Goal: Information Seeking & Learning: Learn about a topic

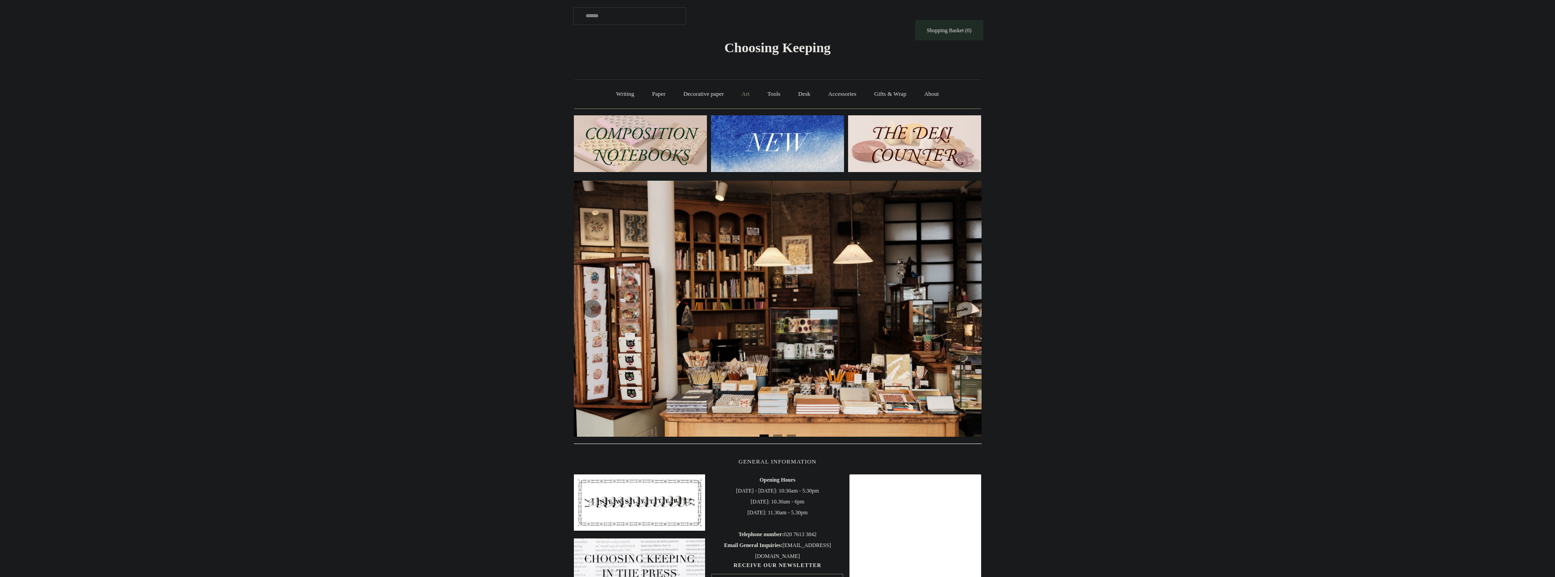
click at [754, 95] on link "Art +" at bounding box center [746, 94] width 24 height 24
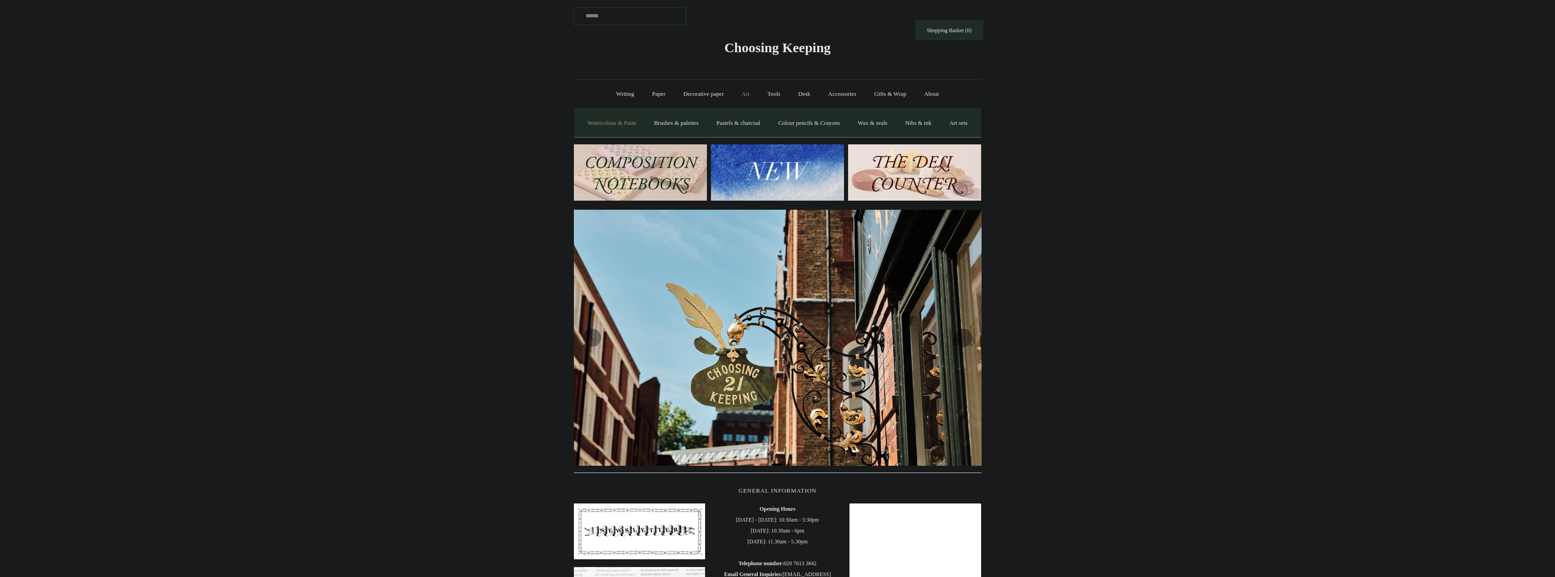
scroll to position [0, 408]
click at [611, 122] on link "Watercolour & Paint" at bounding box center [611, 123] width 65 height 24
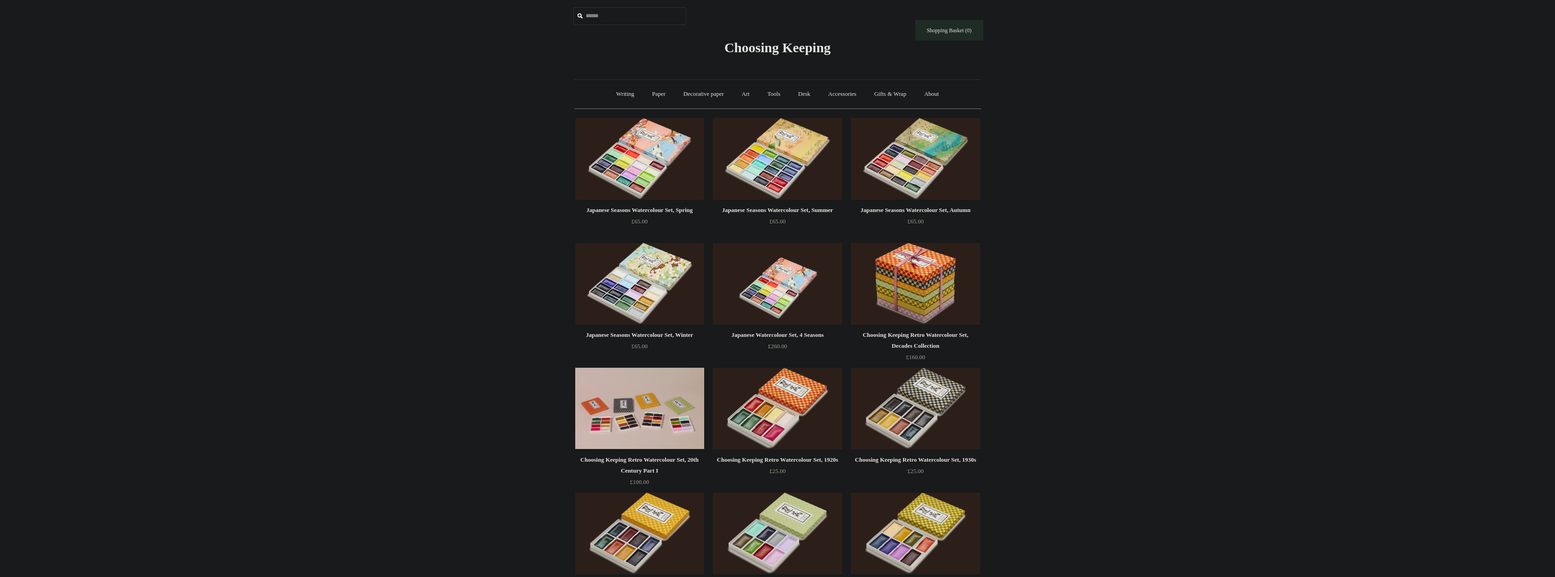
click at [789, 284] on img at bounding box center [777, 284] width 129 height 82
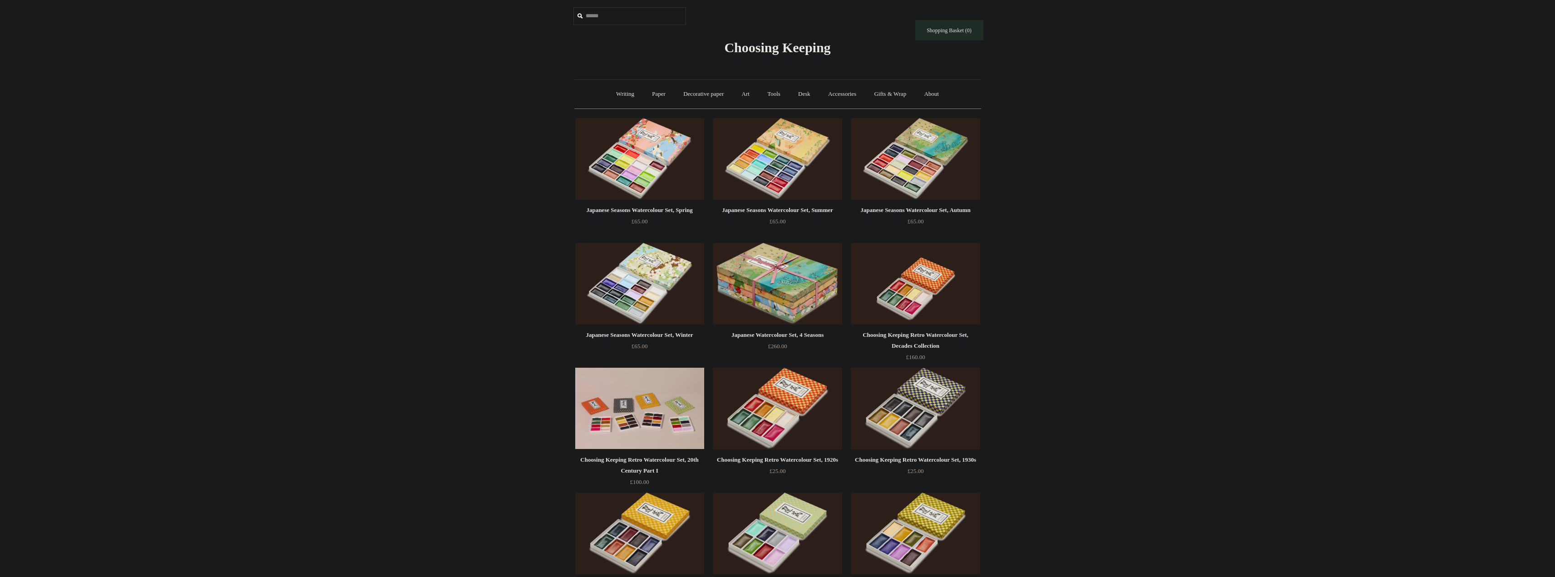
click at [937, 289] on img at bounding box center [915, 284] width 129 height 82
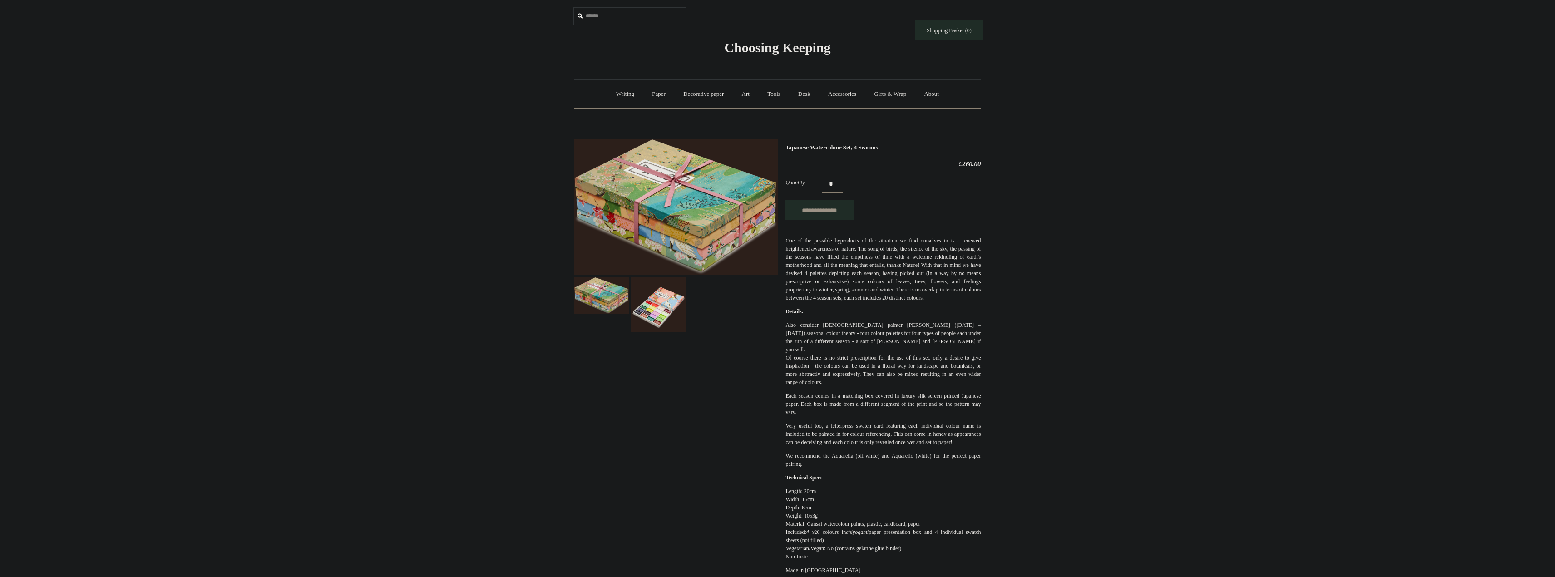
click at [712, 204] on img at bounding box center [675, 207] width 203 height 136
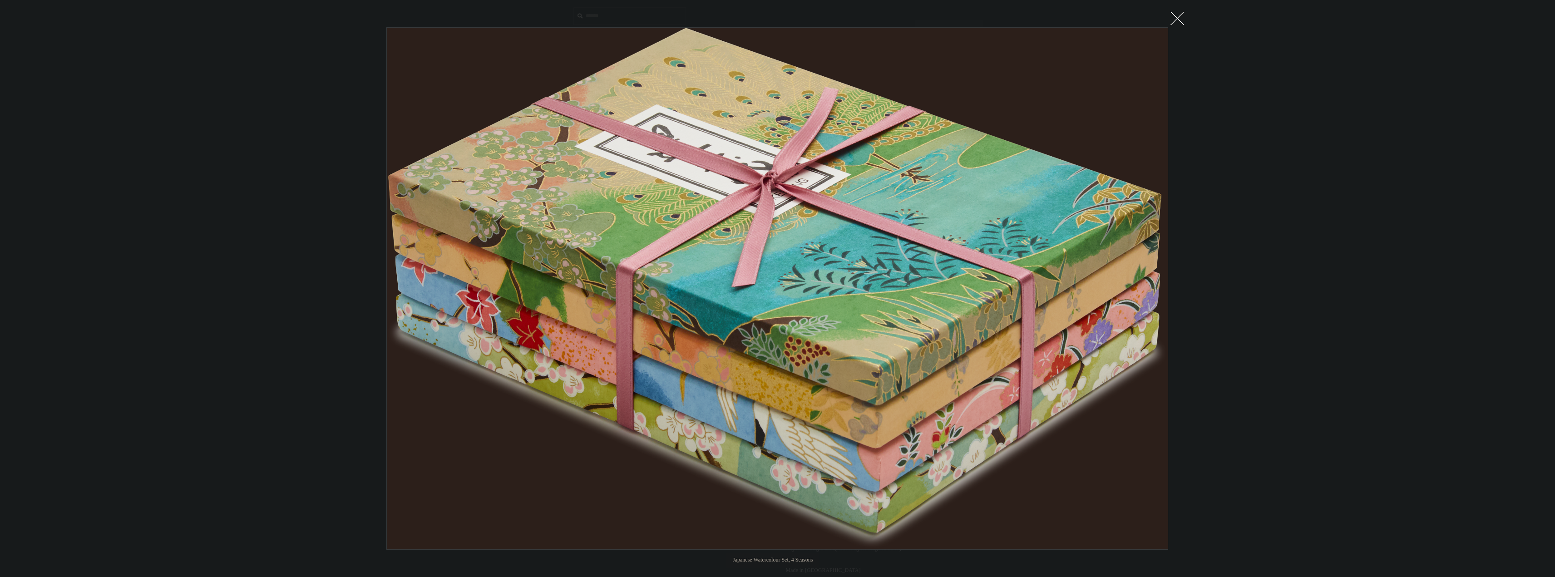
click at [1353, 339] on div at bounding box center [777, 441] width 1555 height 883
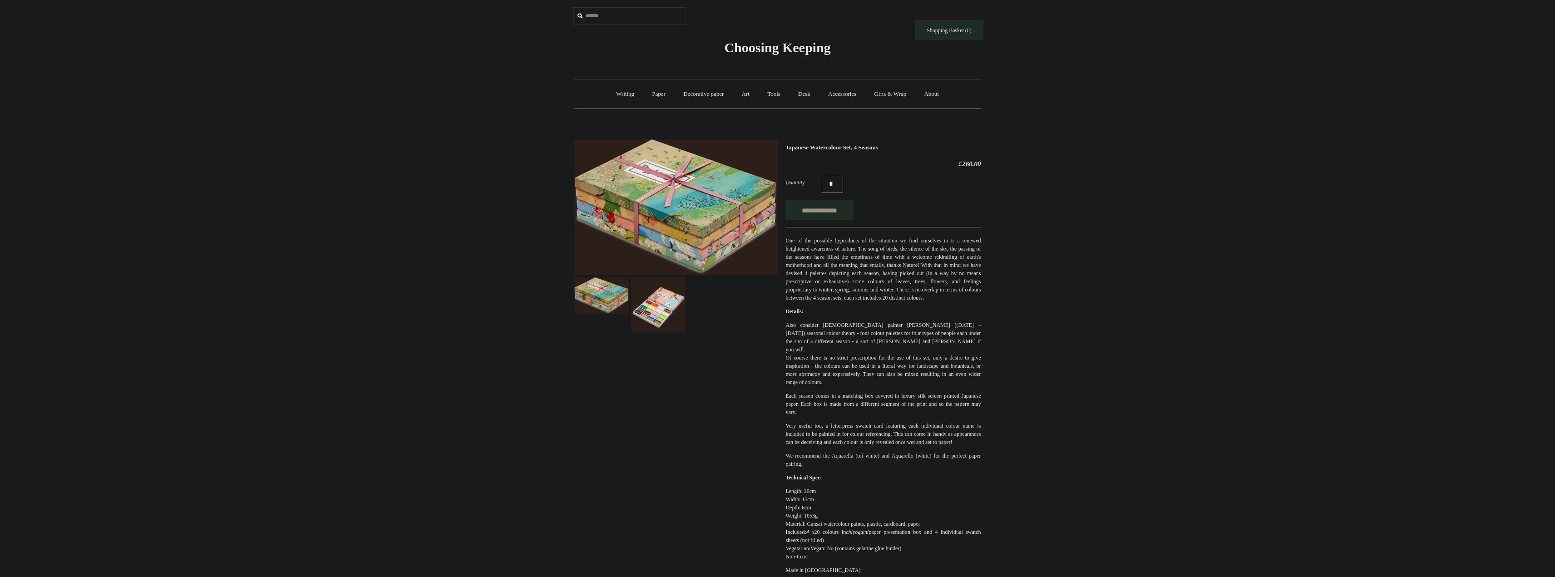
click at [648, 316] on img at bounding box center [658, 304] width 54 height 54
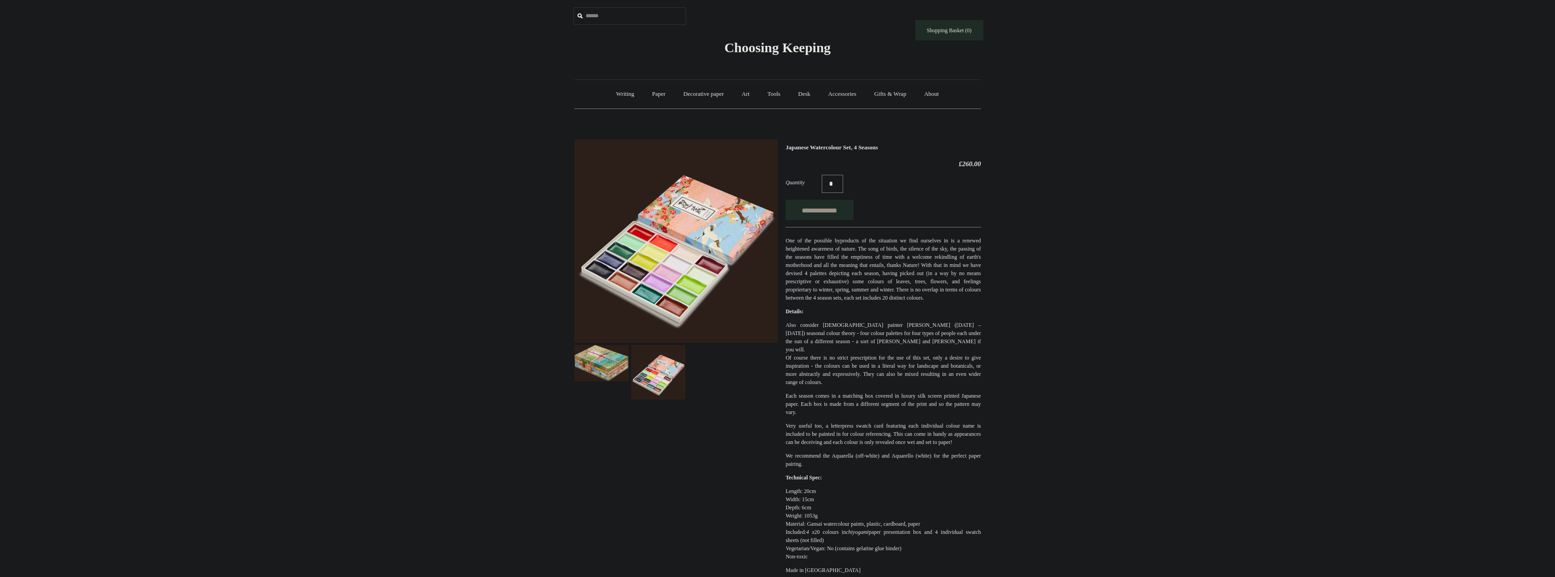
click at [701, 261] on img at bounding box center [675, 240] width 203 height 203
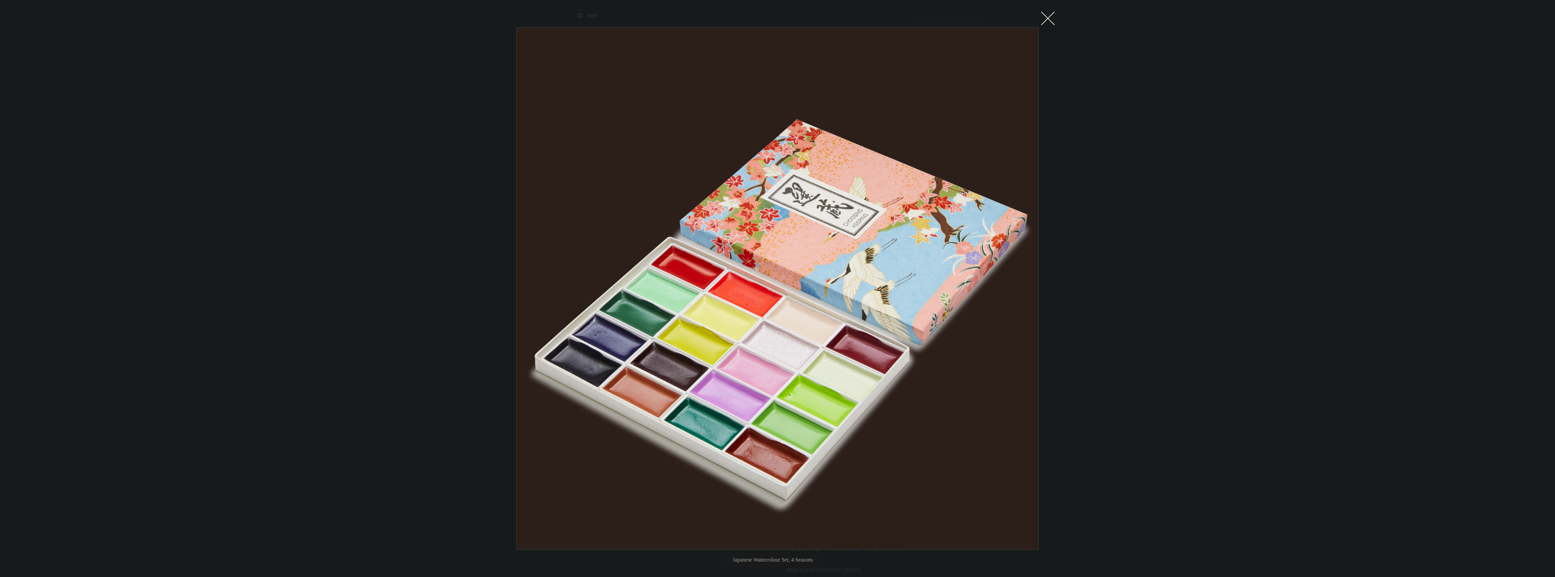
click at [1048, 14] on link at bounding box center [1048, 18] width 18 height 18
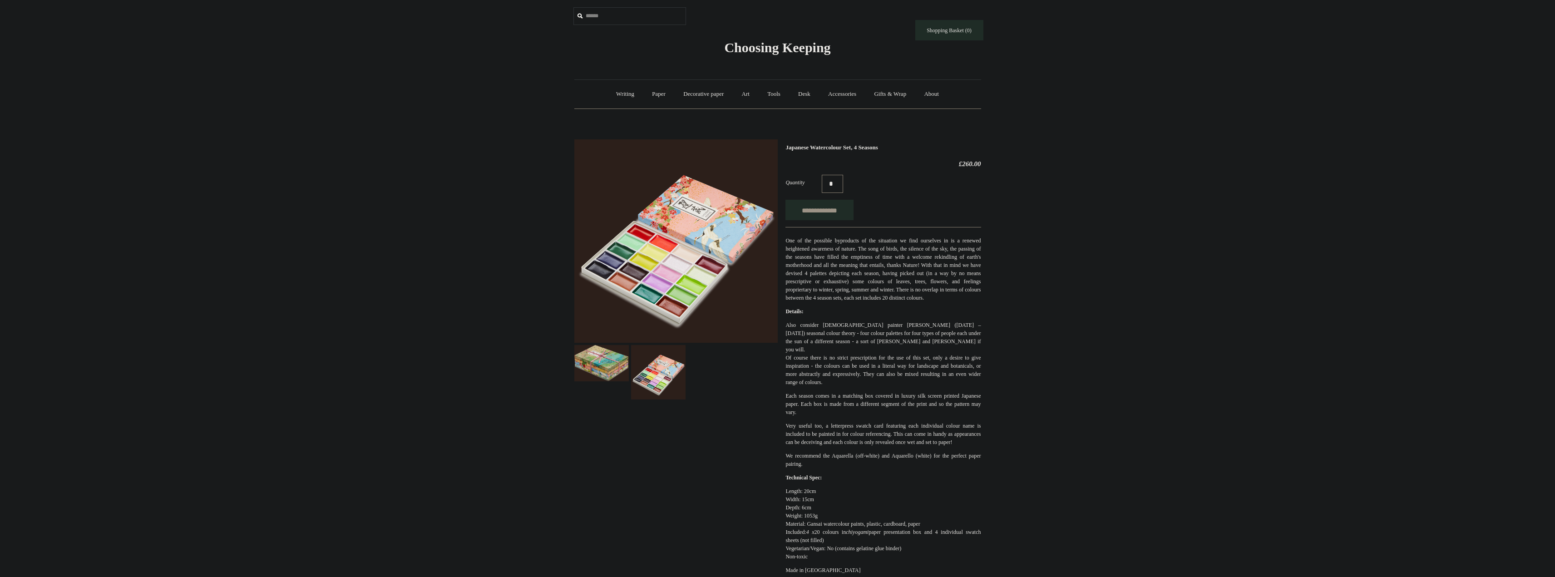
click at [671, 373] on img at bounding box center [658, 372] width 54 height 54
click at [686, 290] on img at bounding box center [675, 240] width 203 height 203
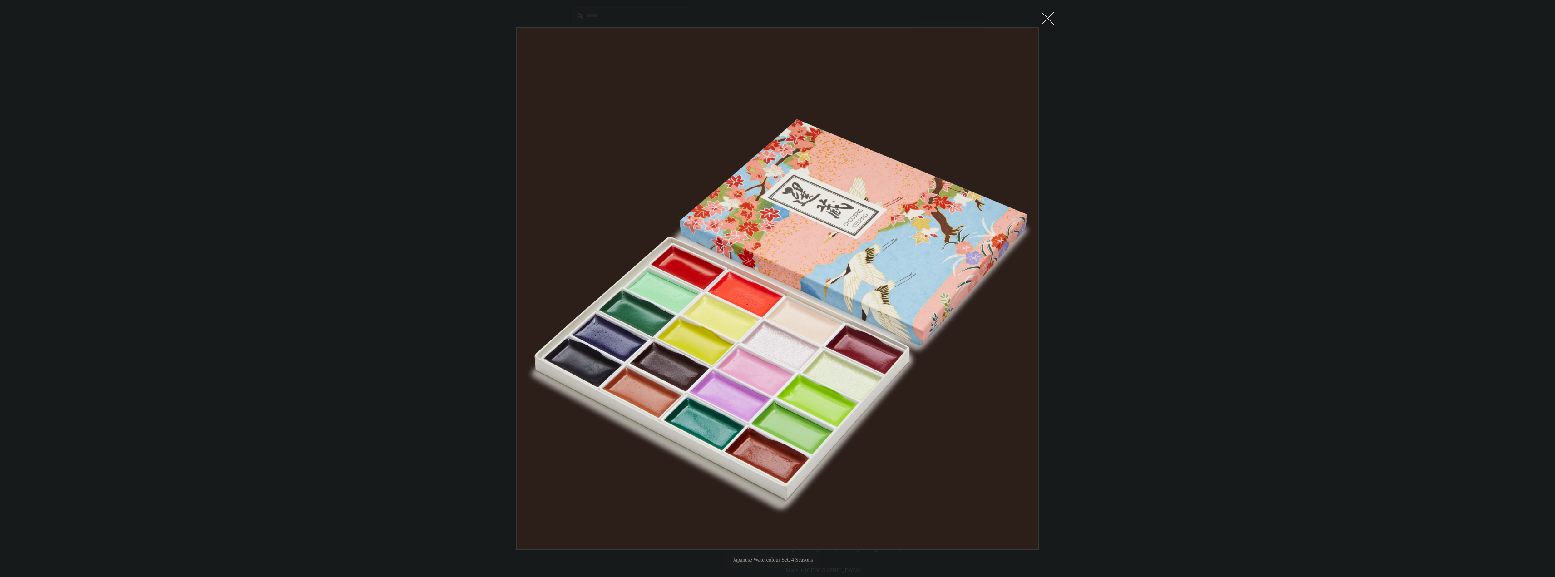
click at [199, 131] on div at bounding box center [777, 441] width 1555 height 883
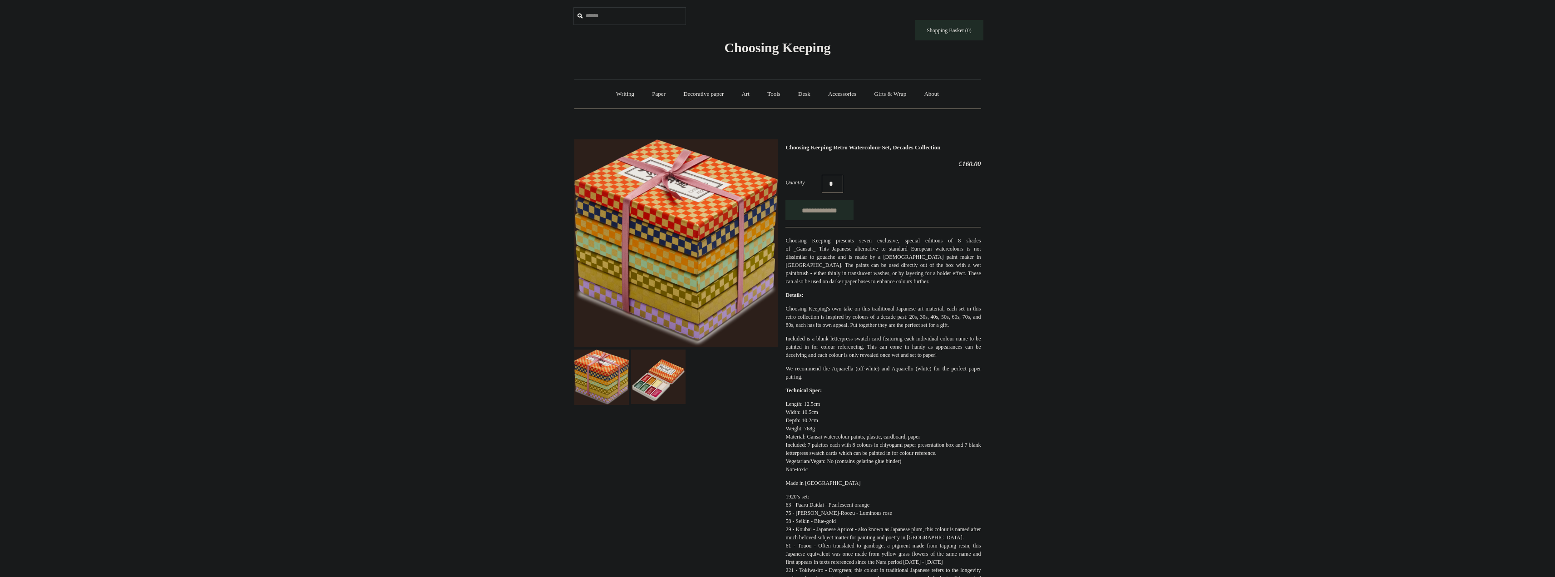
click at [691, 259] on img at bounding box center [675, 243] width 203 height 208
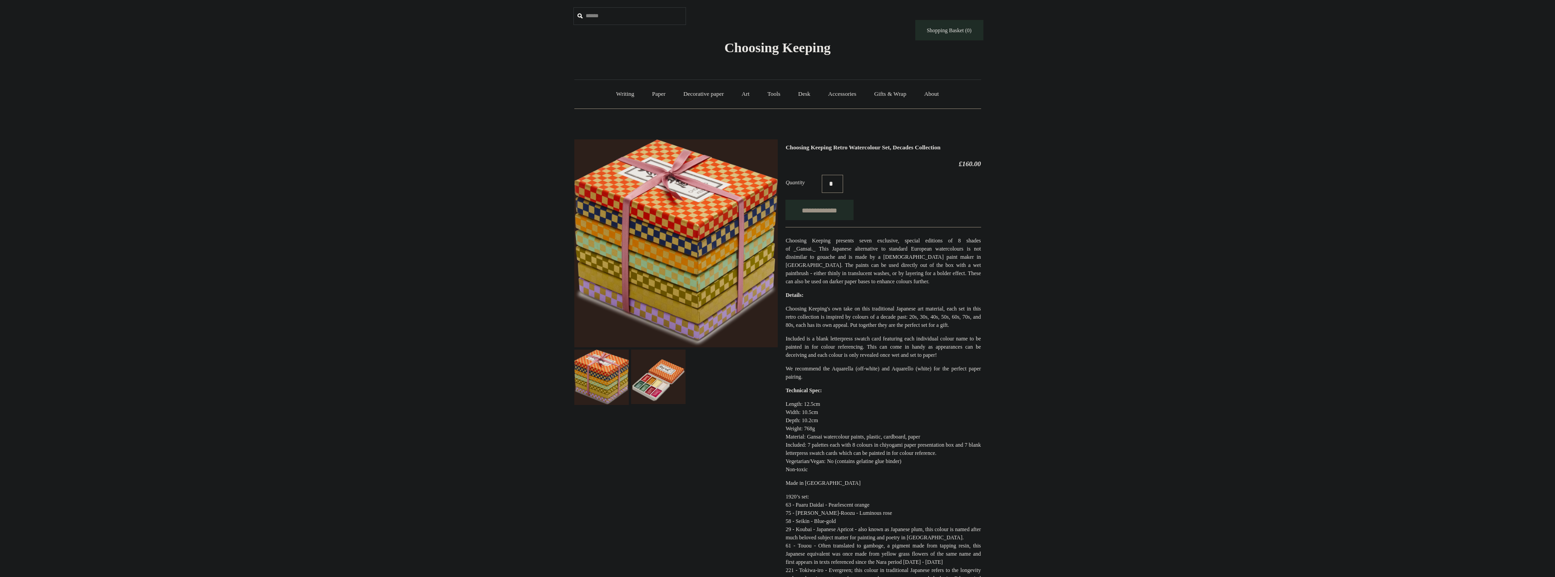
click at [669, 373] on img at bounding box center [658, 377] width 54 height 54
